Goal: Navigation & Orientation: Find specific page/section

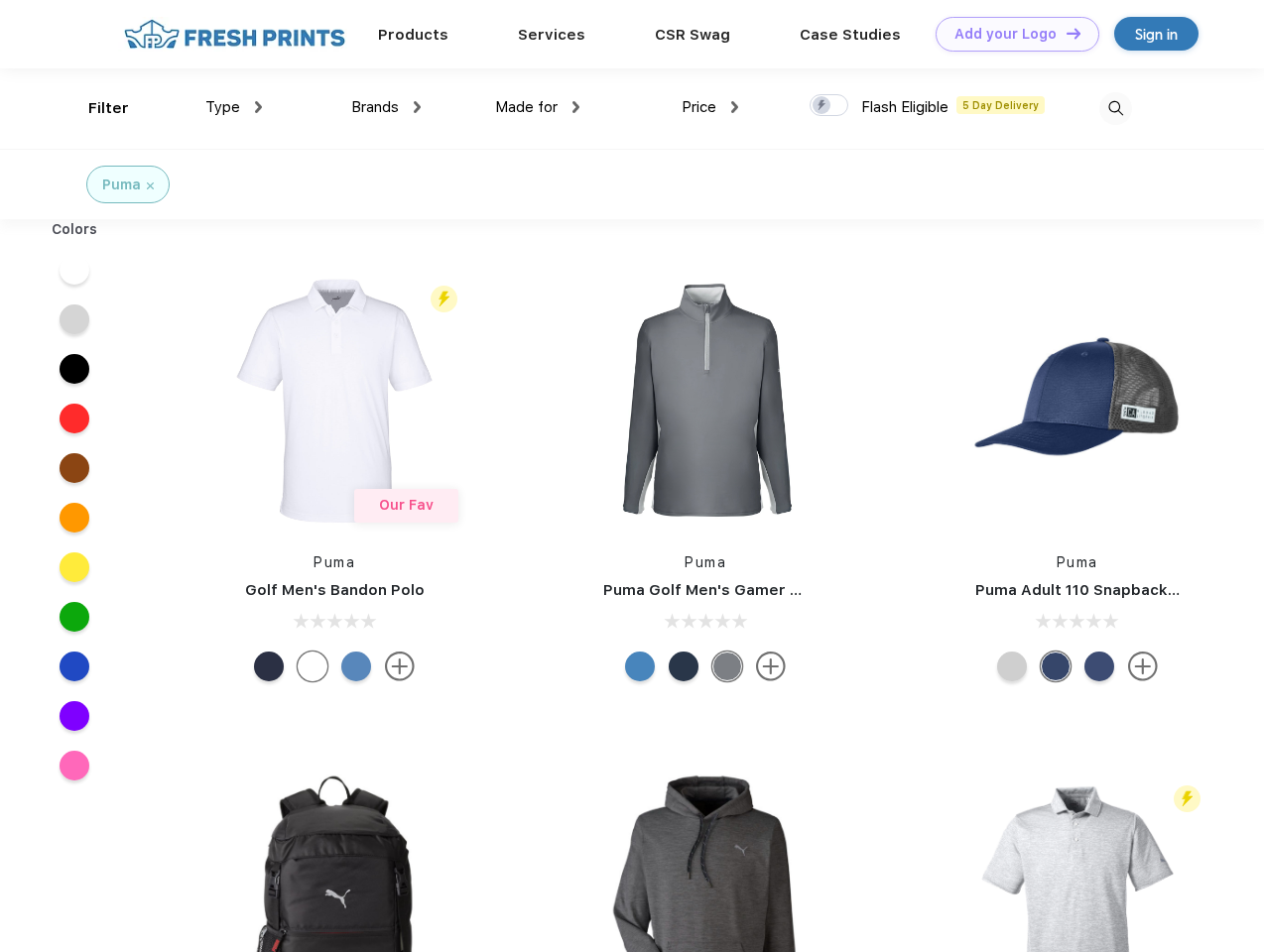
click at [1010, 34] on link "Add your Logo Design Tool" at bounding box center [1017, 34] width 164 height 35
click at [0, 0] on div "Design Tool" at bounding box center [0, 0] width 0 height 0
click at [1065, 33] on link "Add your Logo Design Tool" at bounding box center [1017, 34] width 164 height 35
click at [96, 108] on div "Filter" at bounding box center [108, 108] width 41 height 23
click at [234, 107] on span "Type" at bounding box center [222, 107] width 35 height 18
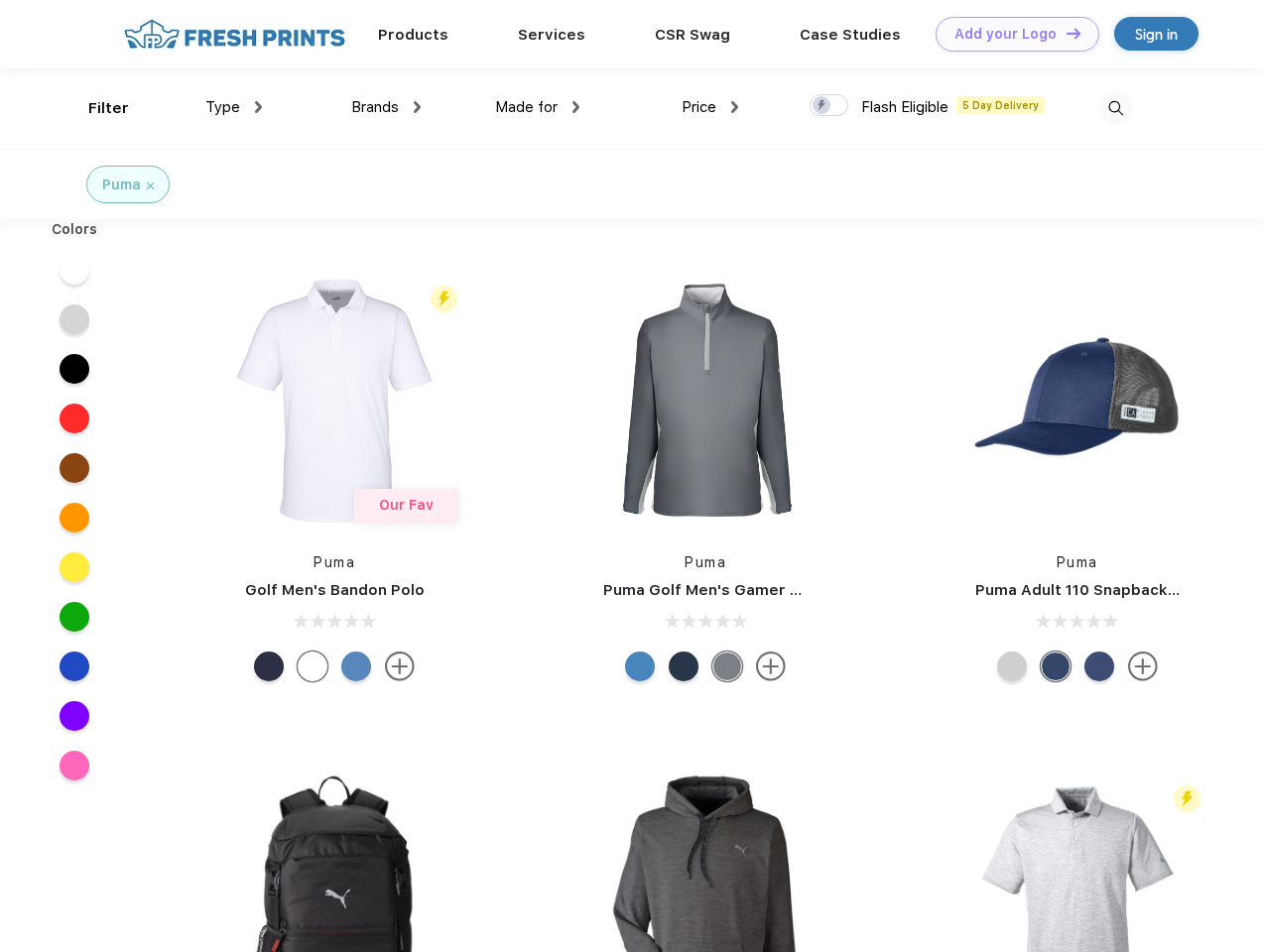
click at [386, 107] on span "Brands" at bounding box center [375, 107] width 48 height 18
click at [537, 107] on span "Made for" at bounding box center [527, 107] width 63 height 18
click at [711, 107] on span "Price" at bounding box center [699, 107] width 35 height 18
click at [830, 106] on div at bounding box center [829, 105] width 39 height 22
click at [823, 106] on input "checkbox" at bounding box center [816, 99] width 13 height 13
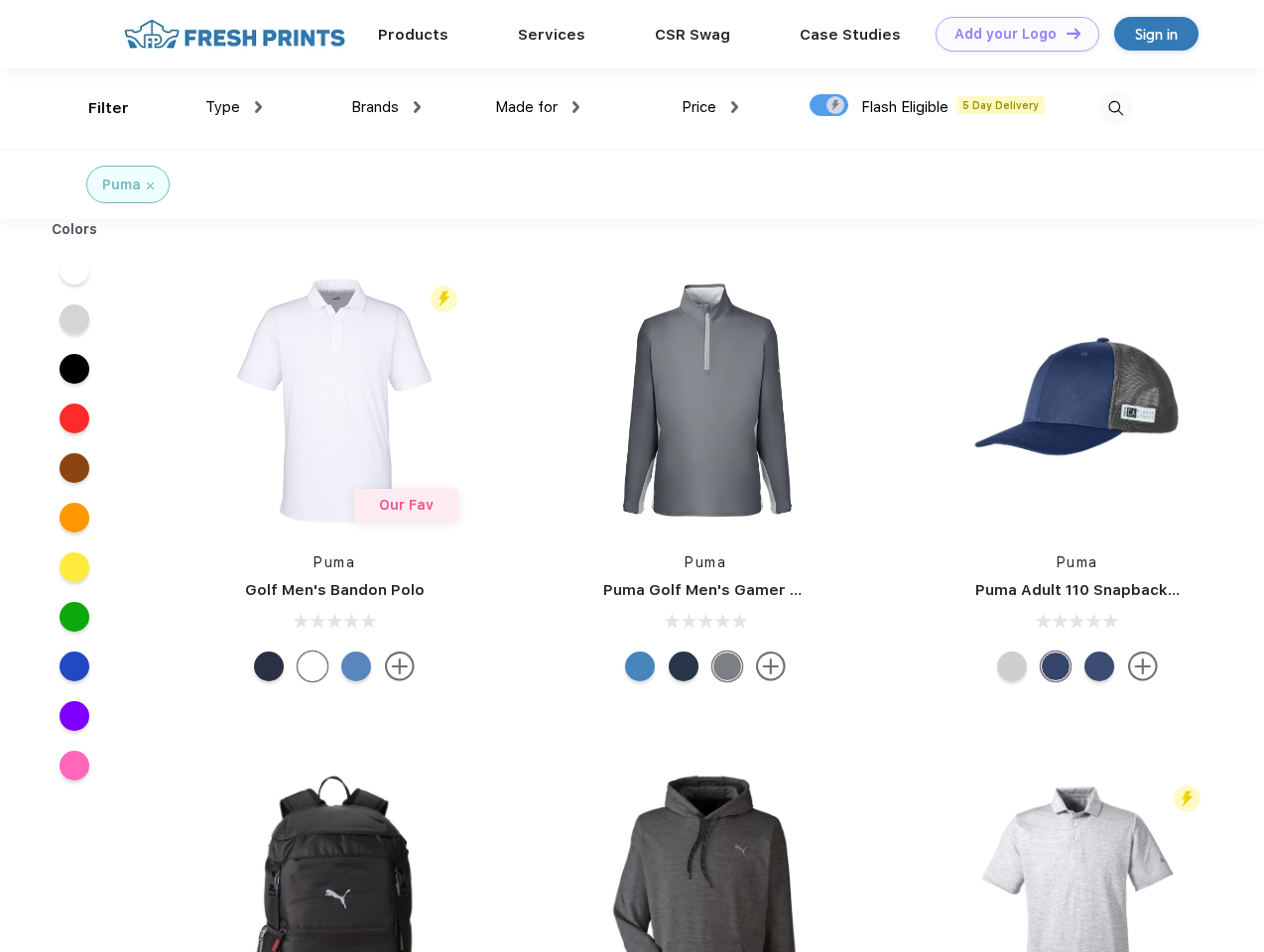
click at [1116, 108] on img at bounding box center [1116, 108] width 33 height 33
